Goal: Task Accomplishment & Management: Manage account settings

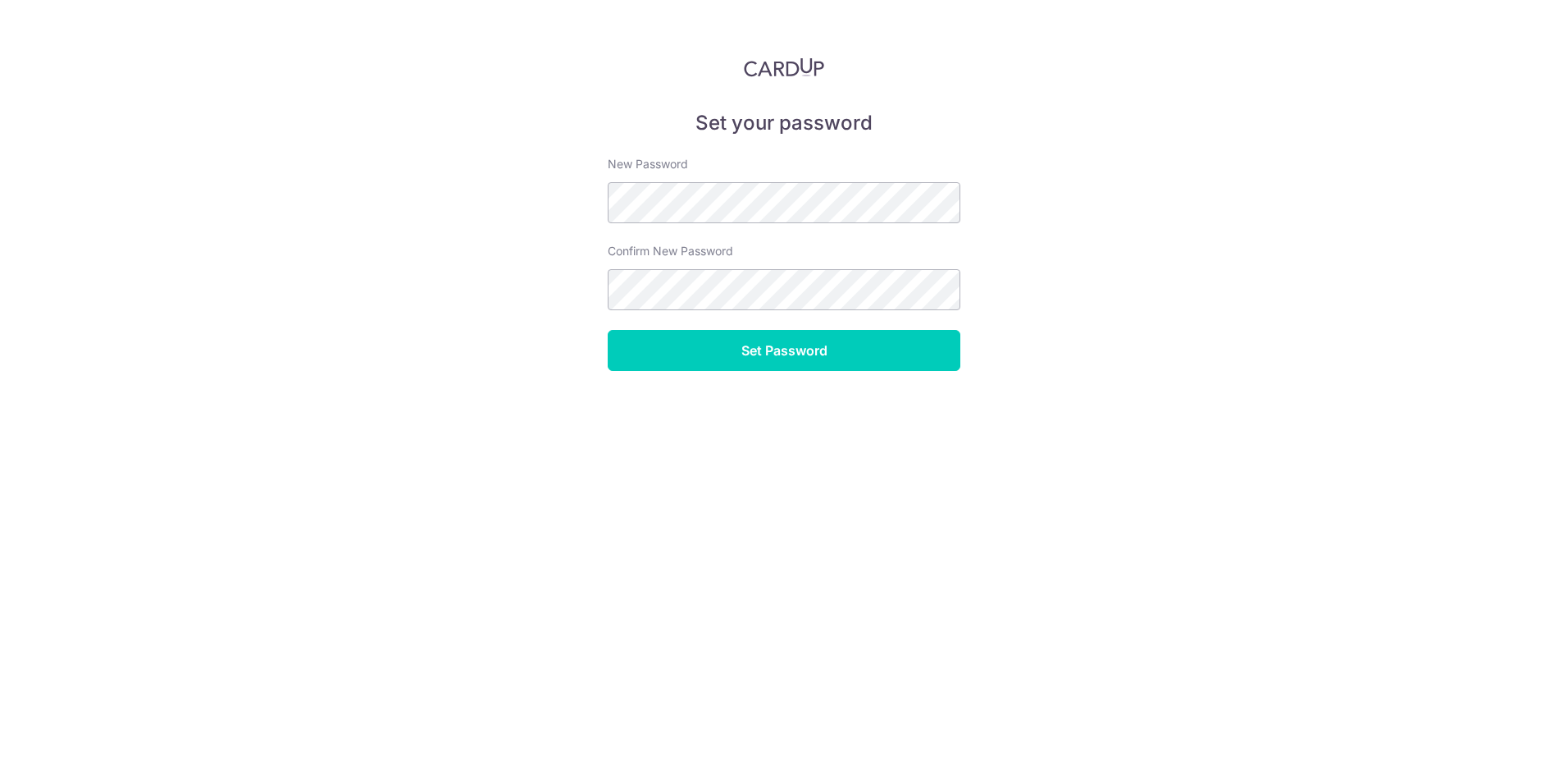
click at [751, 320] on form "New Password Confirm New Password Set Password" at bounding box center [784, 264] width 353 height 215
click at [772, 361] on input "Set Password" at bounding box center [784, 350] width 353 height 41
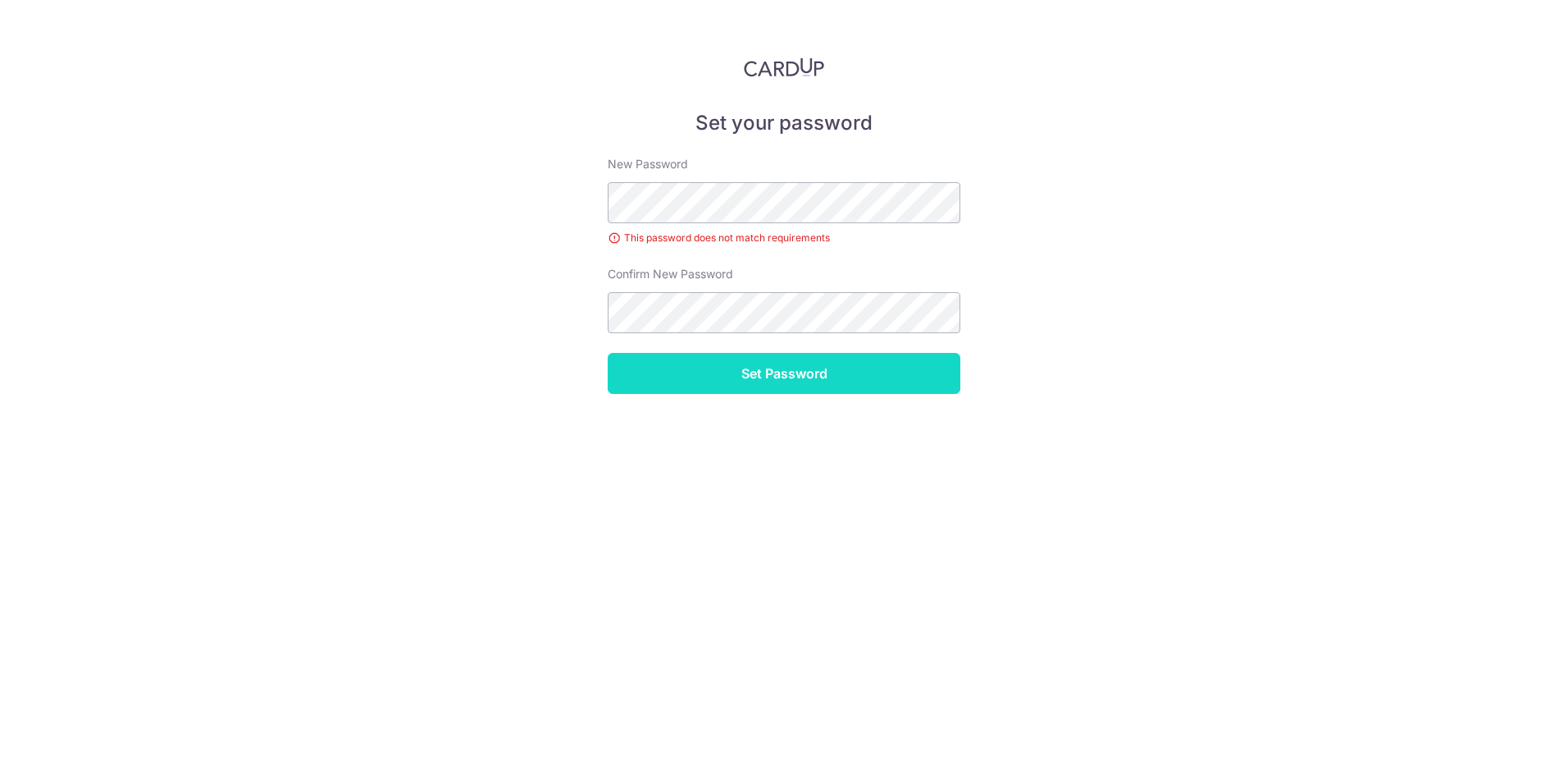
click at [758, 369] on input "Set Password" at bounding box center [784, 373] width 353 height 41
click at [803, 379] on input "Set Password" at bounding box center [784, 373] width 353 height 41
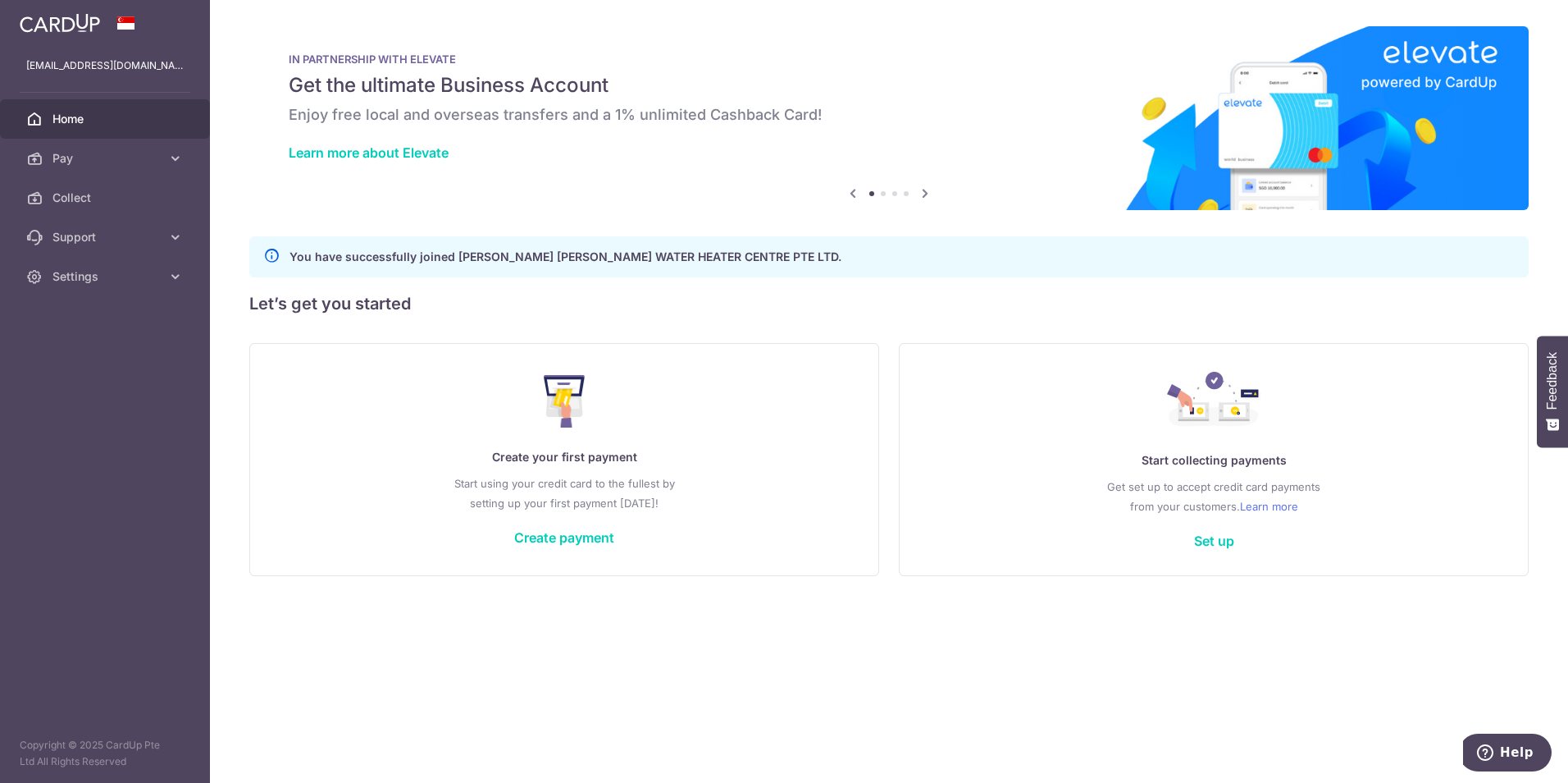
click at [106, 127] on link "Home" at bounding box center [105, 118] width 210 height 39
click at [78, 160] on span "Pay" at bounding box center [106, 159] width 108 height 17
click at [108, 229] on span "Invoices" at bounding box center [106, 237] width 108 height 17
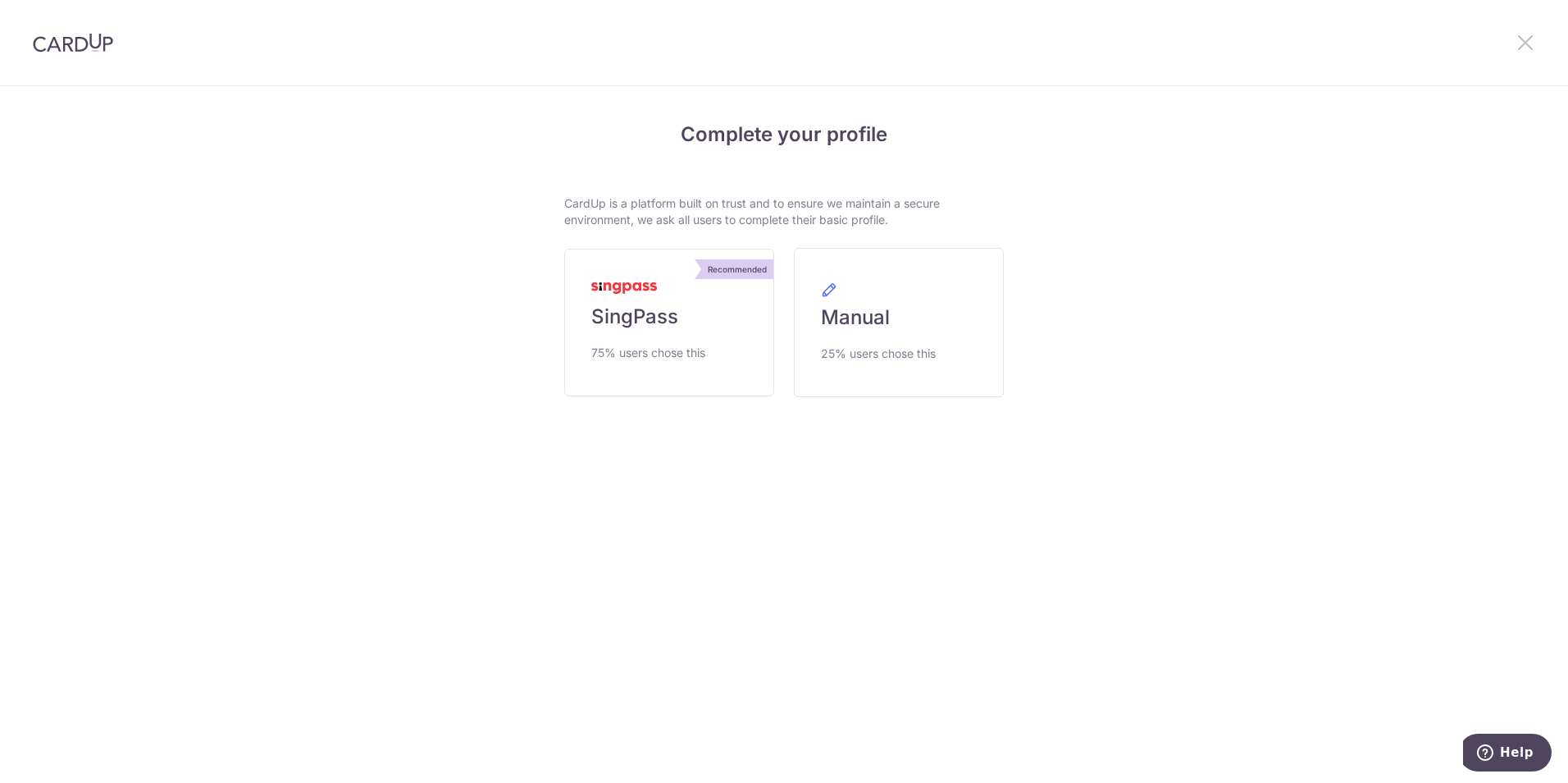
click at [1534, 37] on icon at bounding box center [1525, 42] width 19 height 20
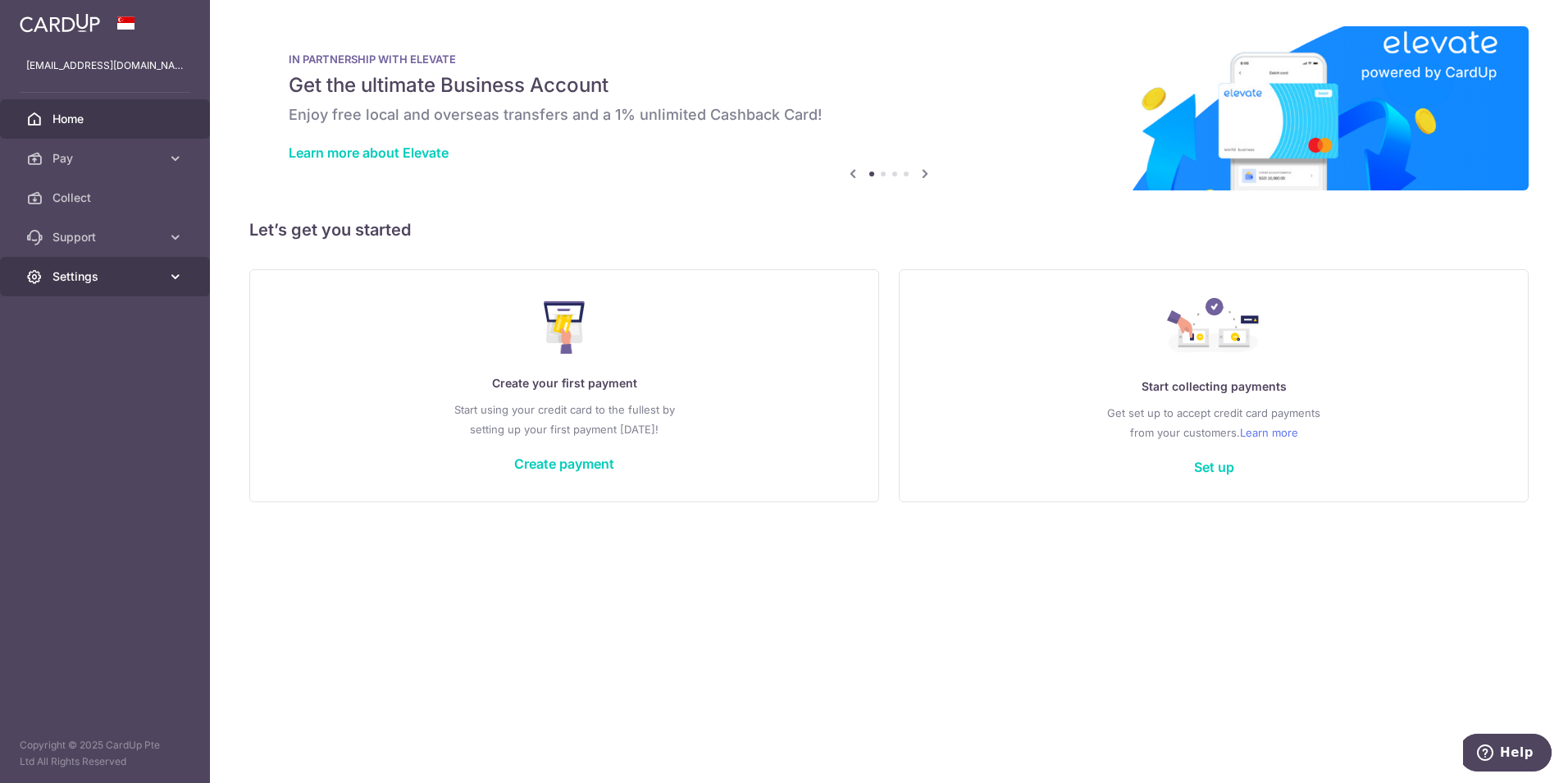
click at [87, 271] on span "Settings" at bounding box center [106, 276] width 108 height 17
click at [91, 309] on span "Account" at bounding box center [106, 316] width 108 height 17
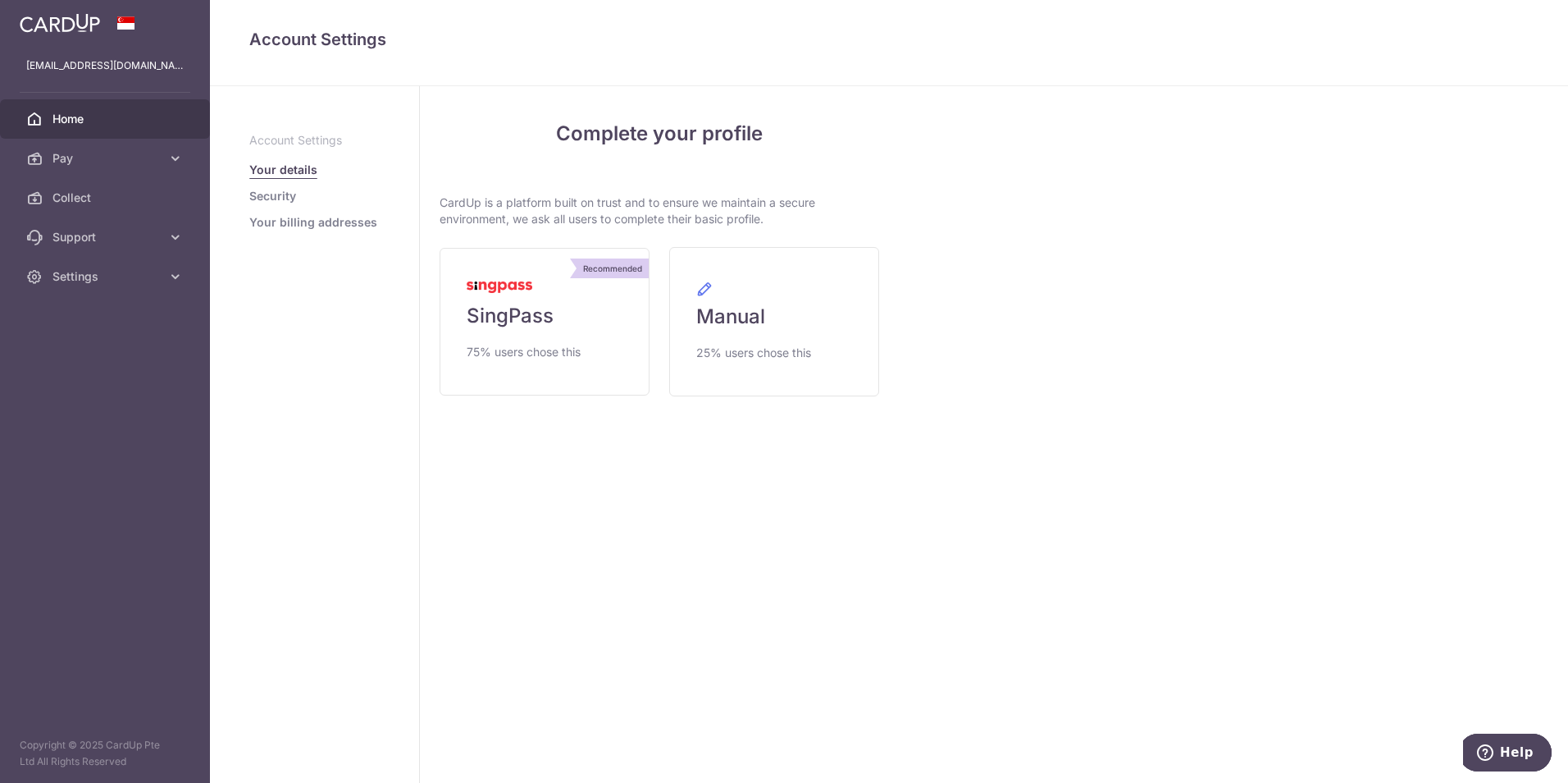
click at [100, 113] on span "Home" at bounding box center [106, 119] width 108 height 17
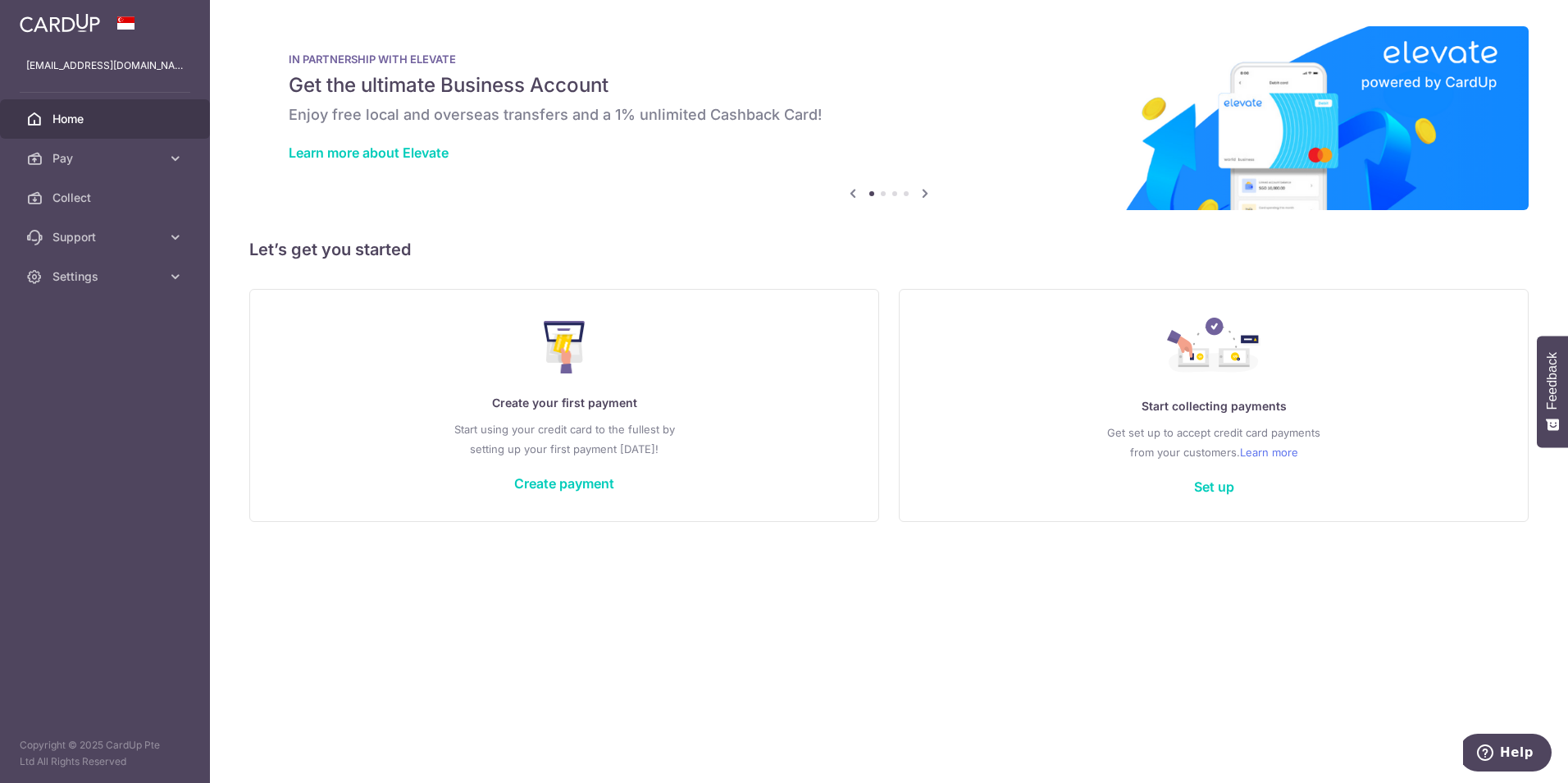
click at [119, 127] on link "Home" at bounding box center [105, 118] width 210 height 39
click at [100, 153] on span "Pay" at bounding box center [106, 159] width 108 height 17
click at [90, 412] on span "Settings" at bounding box center [106, 415] width 108 height 17
click at [118, 449] on span "Account" at bounding box center [106, 455] width 108 height 17
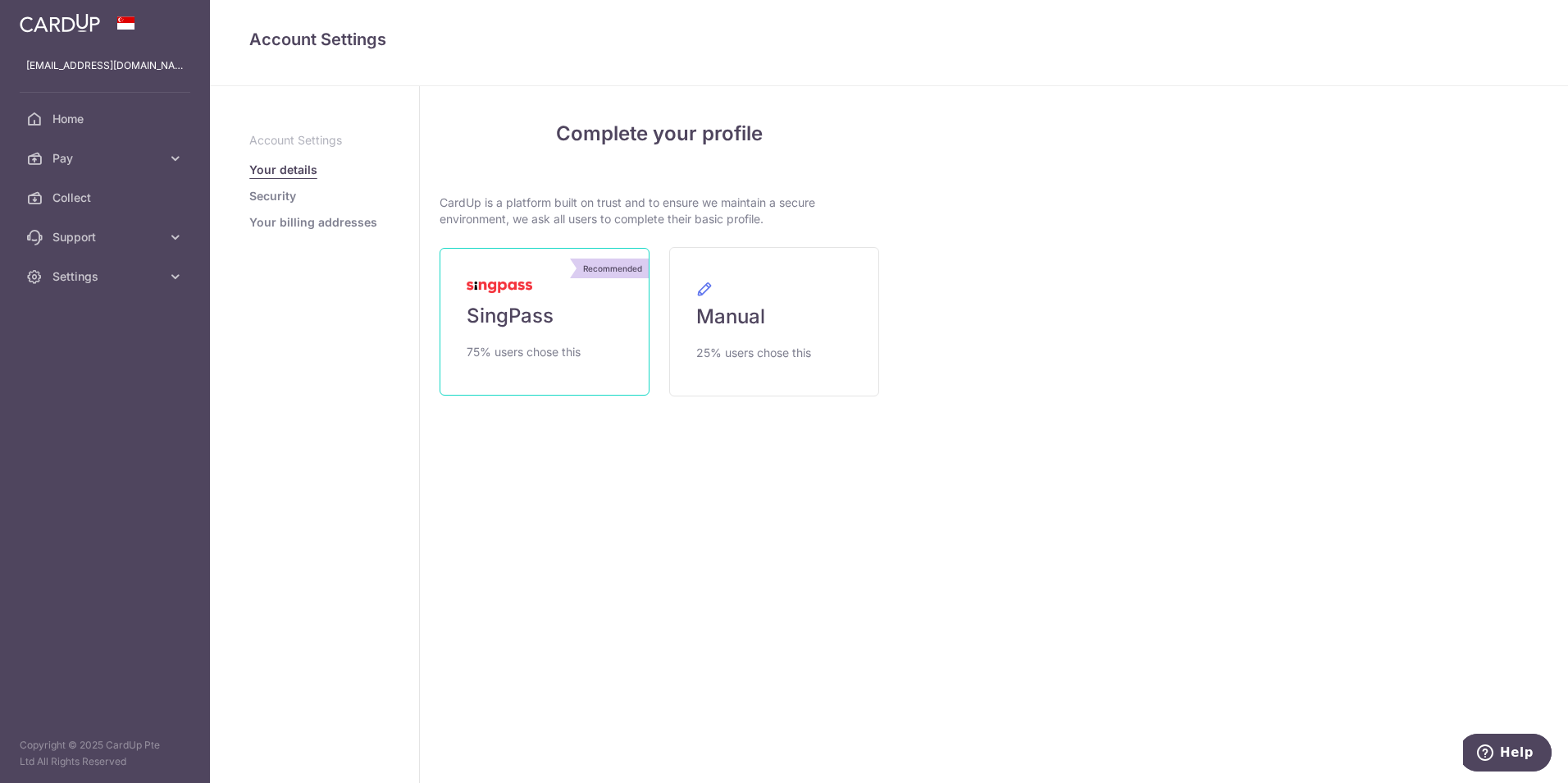
click at [506, 332] on link "Recommended SingPass 75% users chose this" at bounding box center [544, 322] width 210 height 148
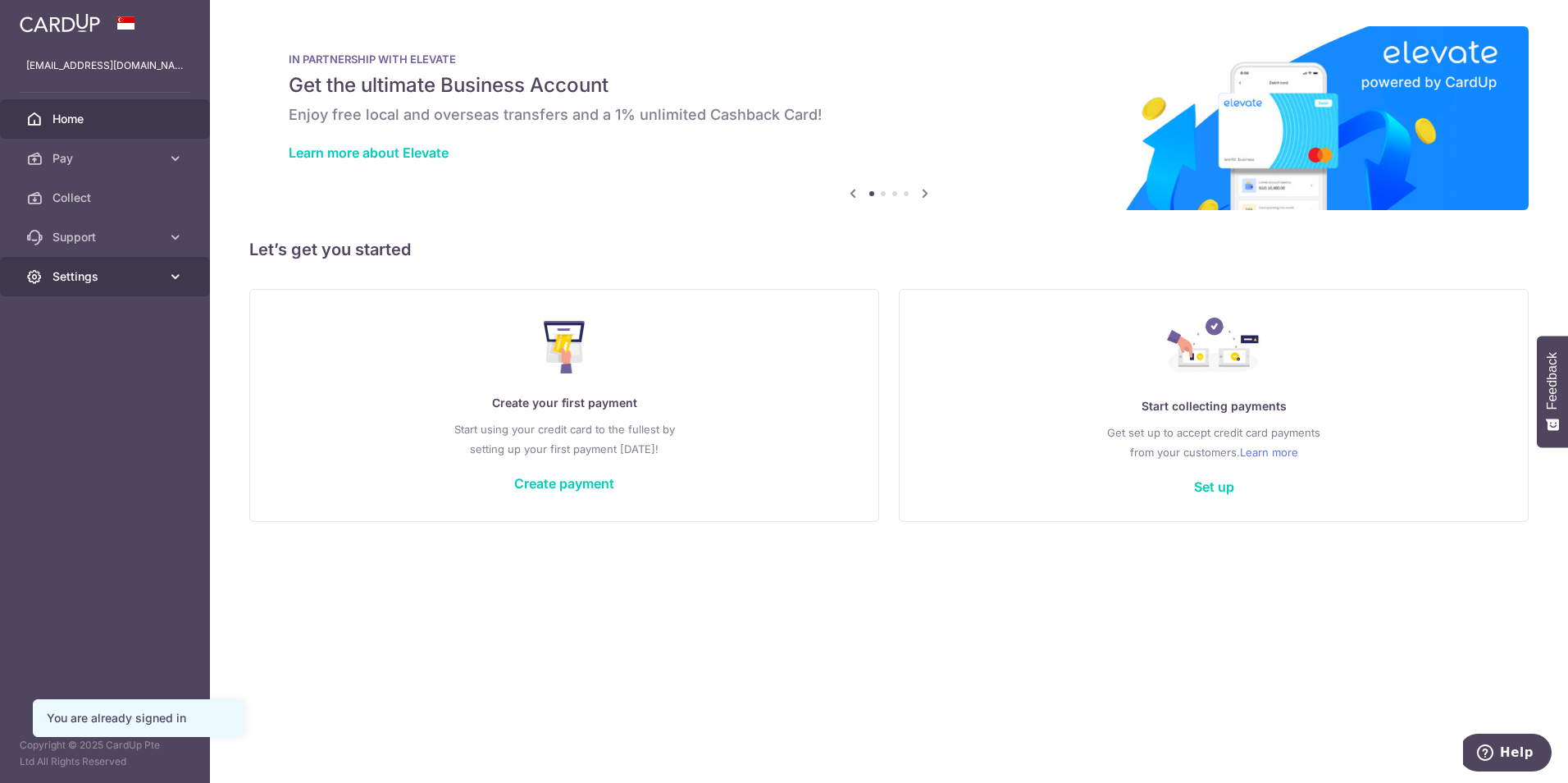
click at [110, 283] on span "Settings" at bounding box center [106, 276] width 108 height 17
click at [132, 320] on span "Account" at bounding box center [106, 316] width 108 height 17
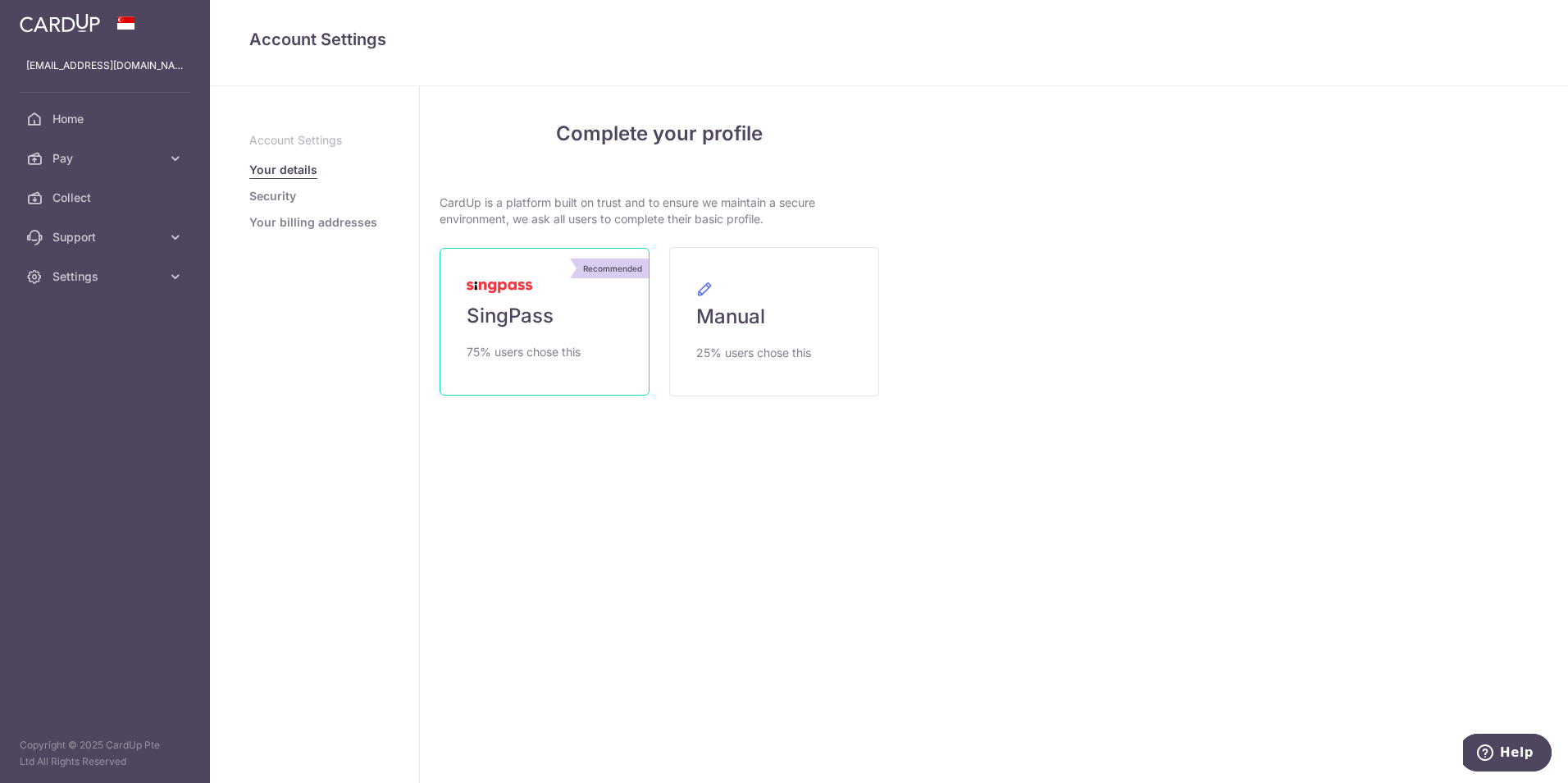
click at [504, 297] on link "Recommended SingPass 75% users chose this" at bounding box center [544, 322] width 210 height 148
click at [547, 352] on span "75% users chose this" at bounding box center [524, 351] width 114 height 19
click at [516, 292] on img at bounding box center [500, 287] width 66 height 12
